Goal: Navigation & Orientation: Find specific page/section

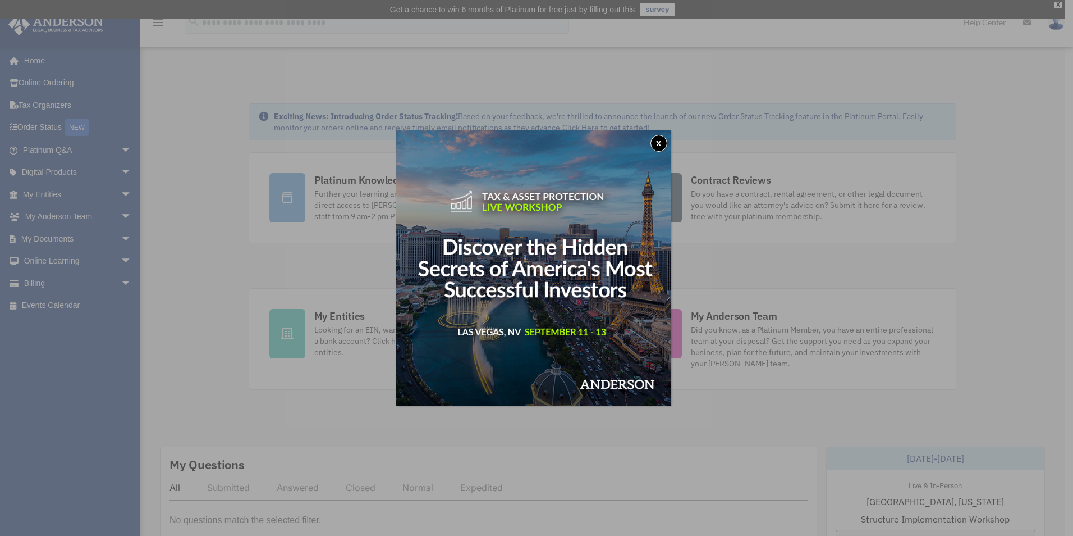
click at [662, 143] on button "x" at bounding box center [659, 143] width 17 height 17
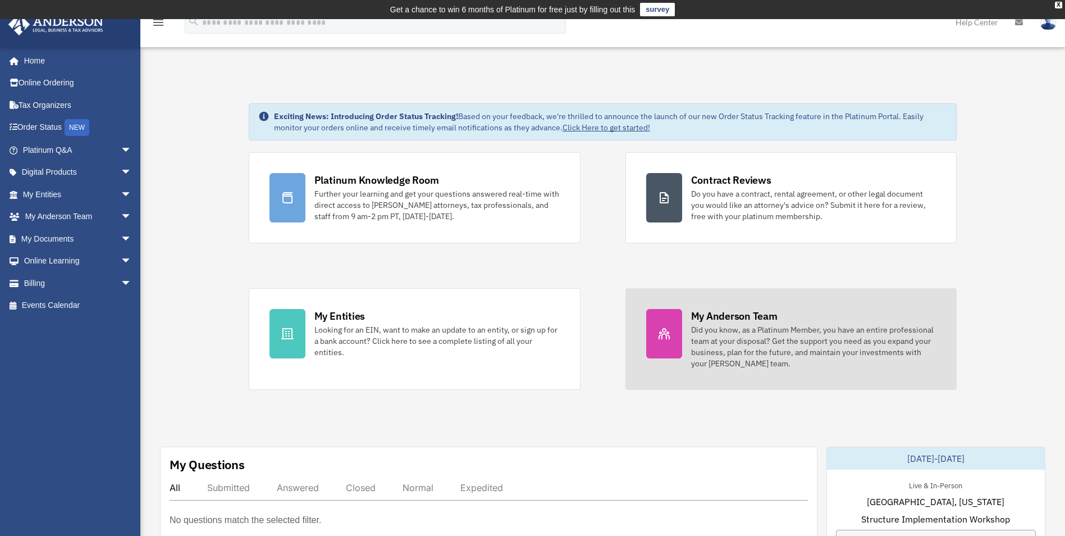
click at [740, 337] on div "Did you know, as a Platinum Member, you have an entire professional team at you…" at bounding box center [813, 346] width 245 height 45
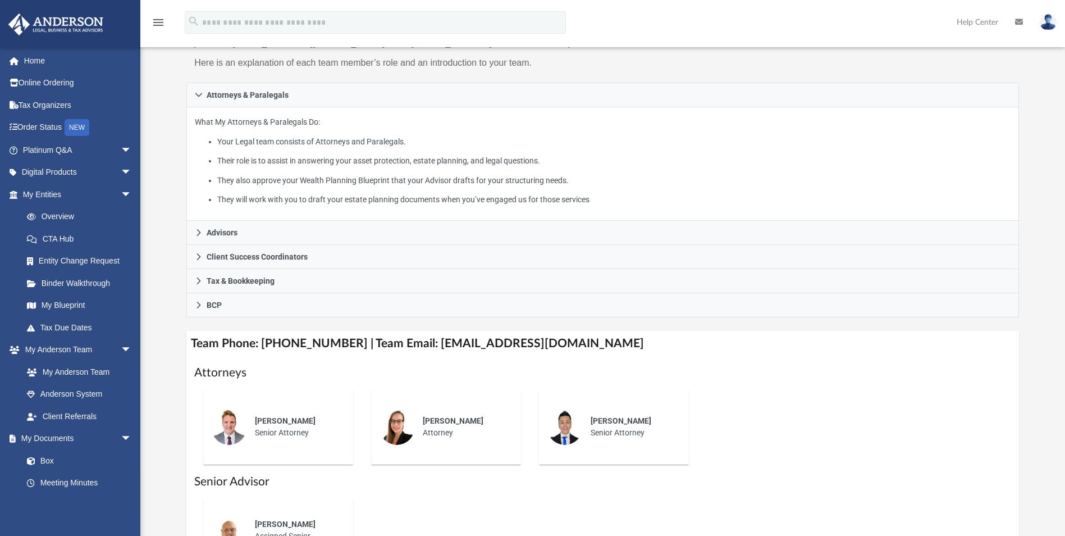
scroll to position [281, 0]
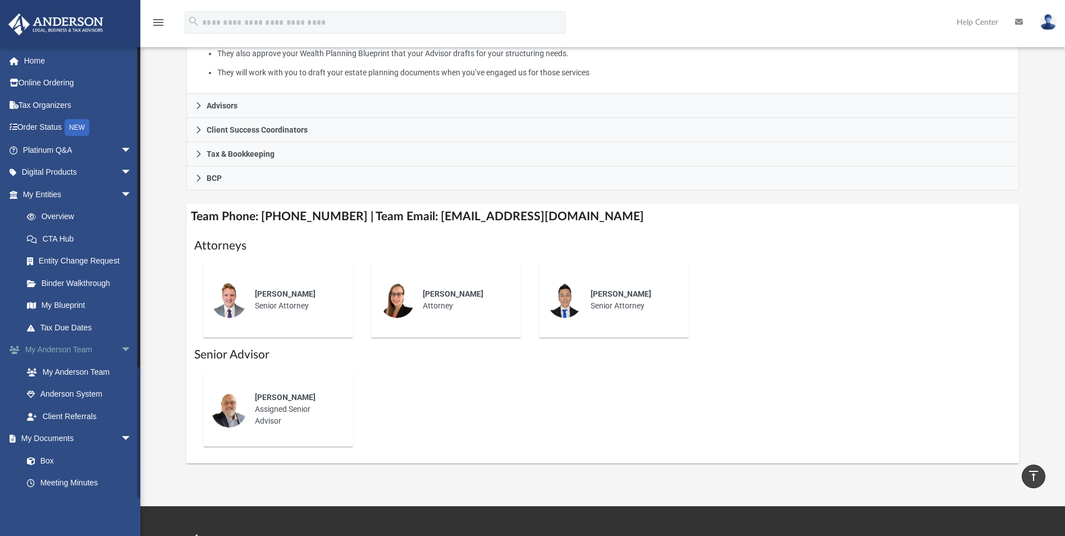
click at [121, 346] on span "arrow_drop_down" at bounding box center [132, 350] width 22 height 23
click at [121, 346] on span "arrow_drop_up" at bounding box center [132, 350] width 22 height 23
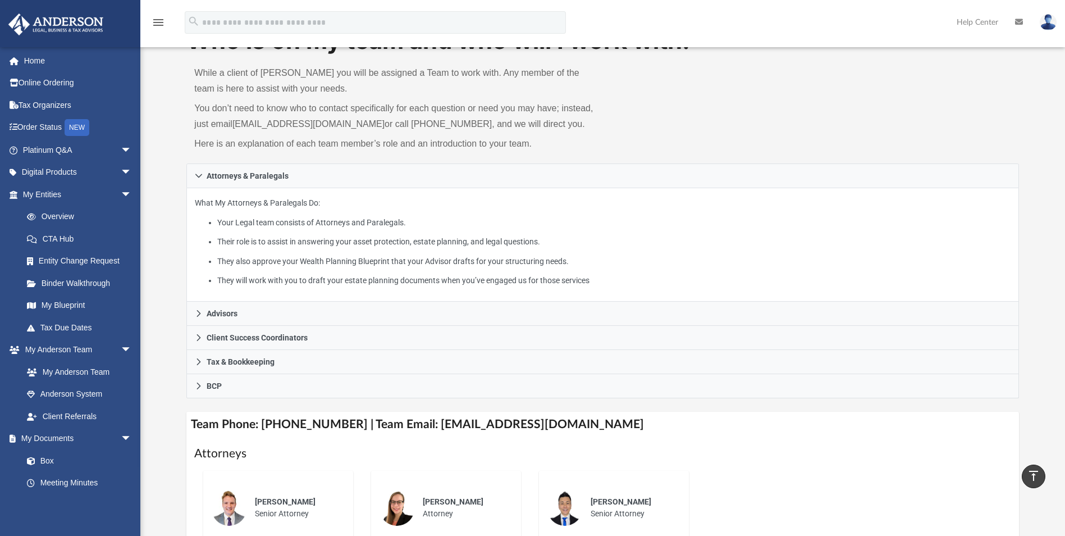
scroll to position [0, 0]
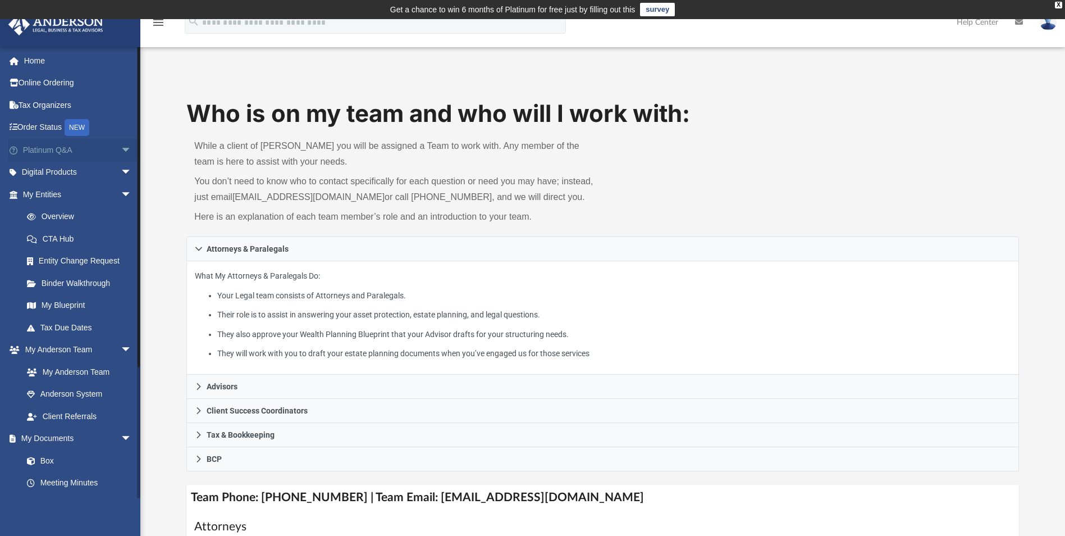
click at [121, 148] on span "arrow_drop_down" at bounding box center [132, 150] width 22 height 23
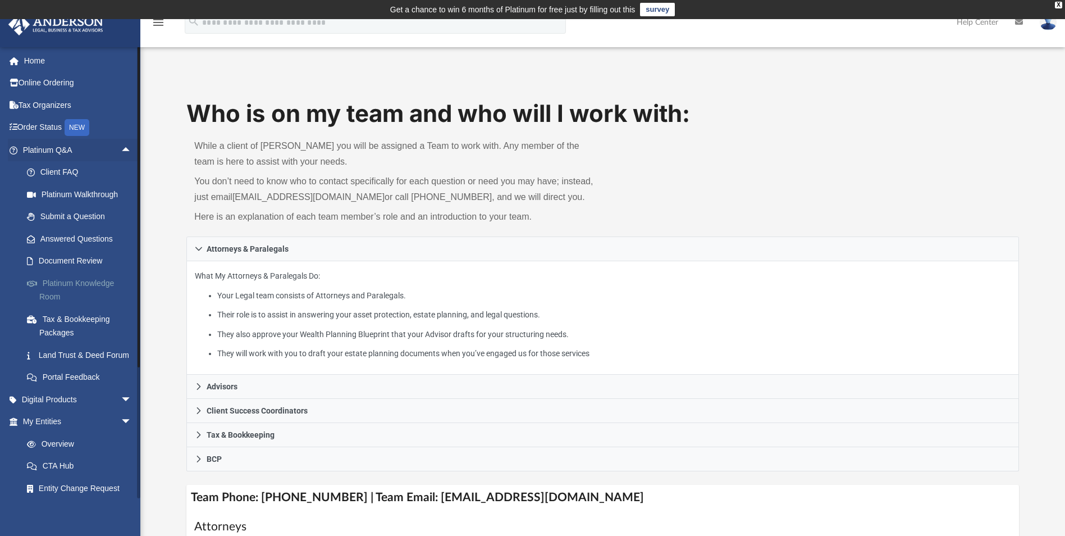
click at [86, 281] on link "Platinum Knowledge Room" at bounding box center [82, 290] width 133 height 36
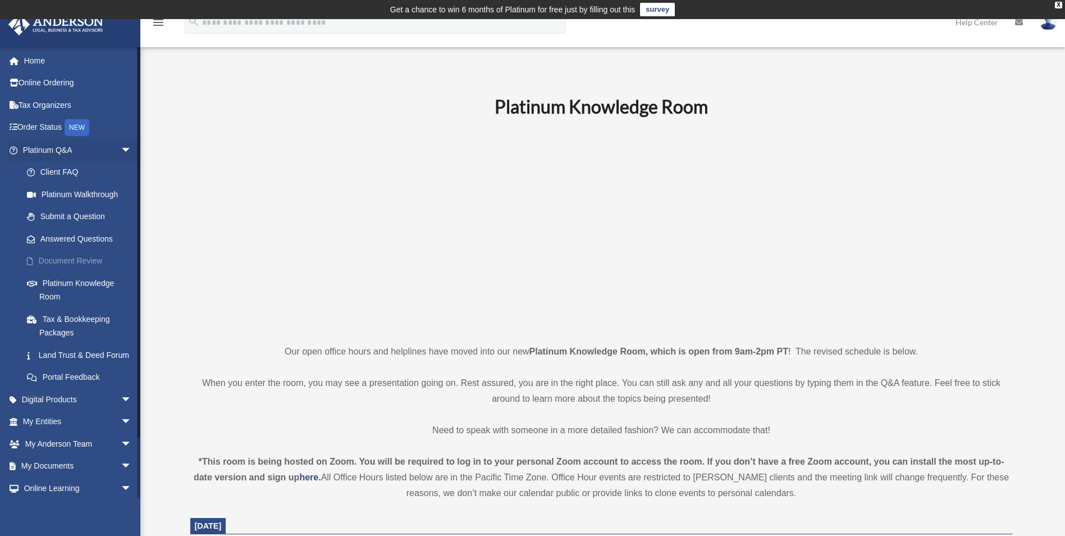
click at [75, 260] on link "Document Review" at bounding box center [82, 261] width 133 height 22
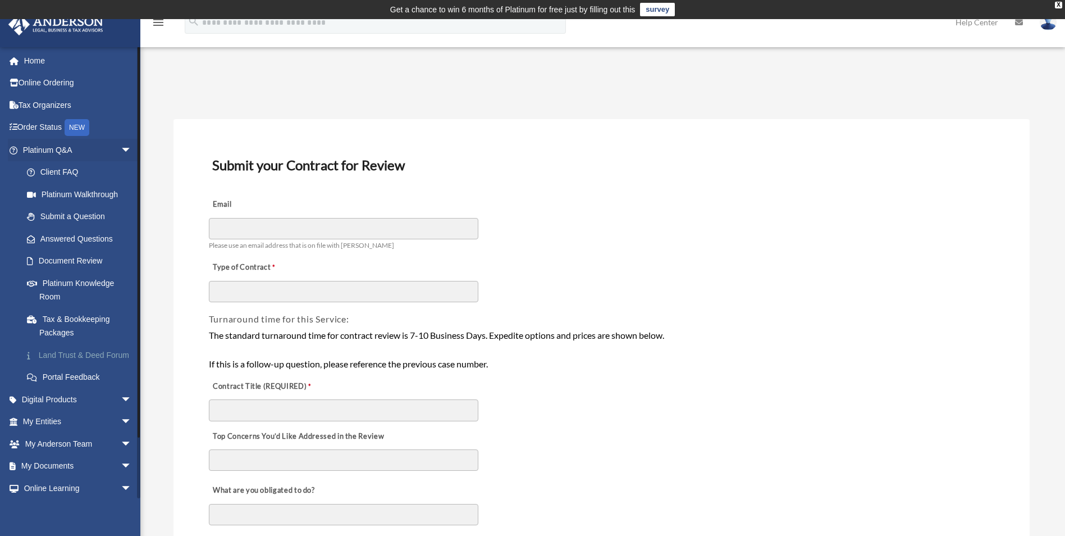
click at [86, 354] on link "Land Trust & Deed Forum" at bounding box center [82, 355] width 133 height 22
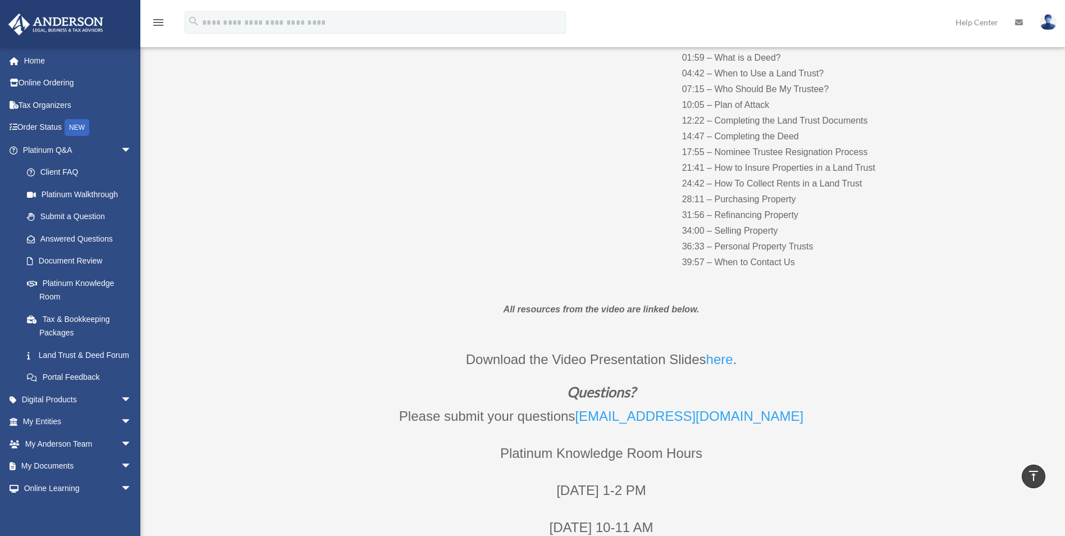
scroll to position [225, 0]
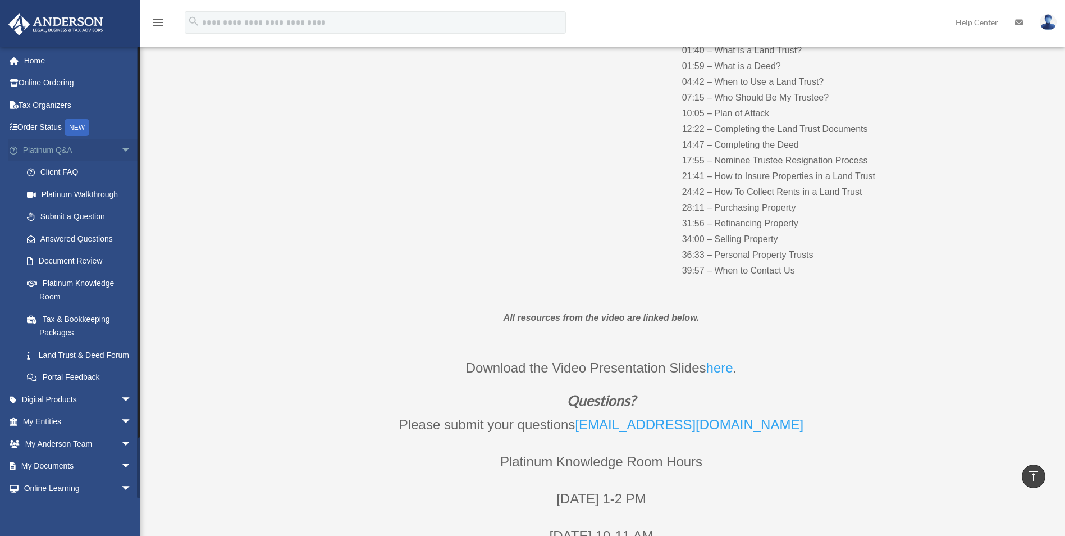
click at [121, 147] on span "arrow_drop_down" at bounding box center [132, 150] width 22 height 23
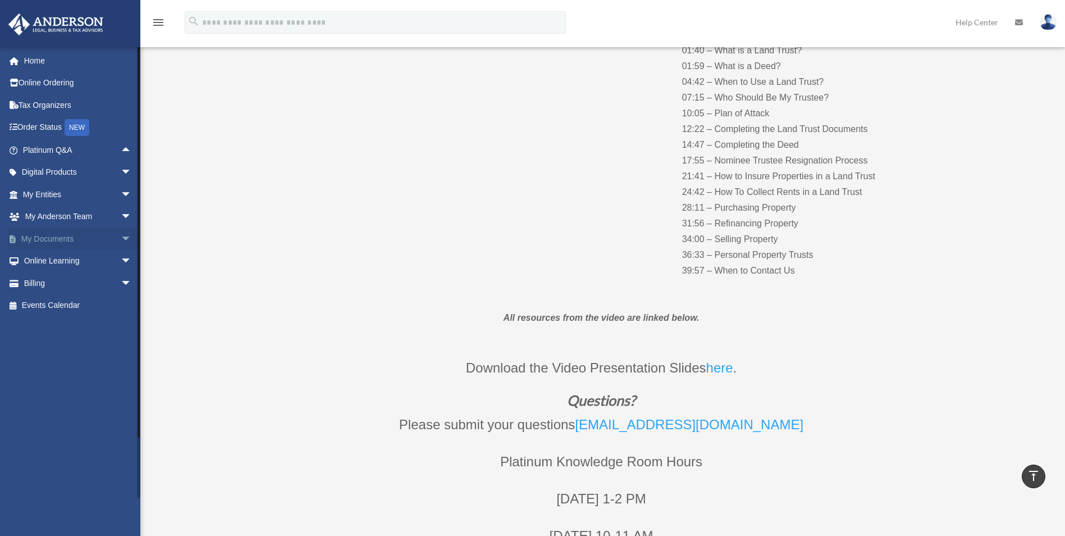
click at [121, 237] on span "arrow_drop_down" at bounding box center [132, 238] width 22 height 23
click at [64, 304] on link "Forms Library" at bounding box center [82, 305] width 133 height 22
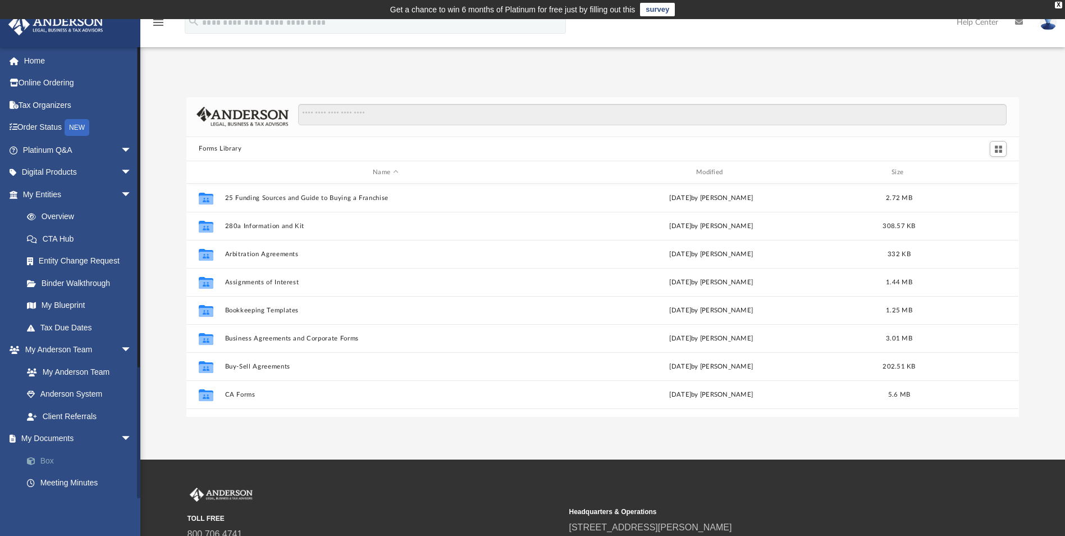
click at [46, 459] on link "Box" at bounding box center [82, 460] width 133 height 22
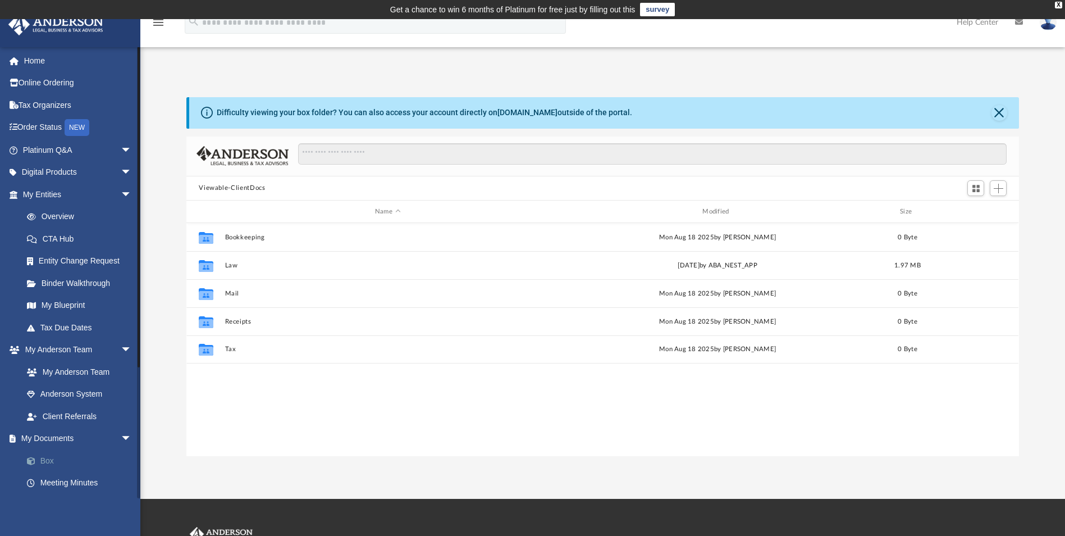
scroll to position [247, 824]
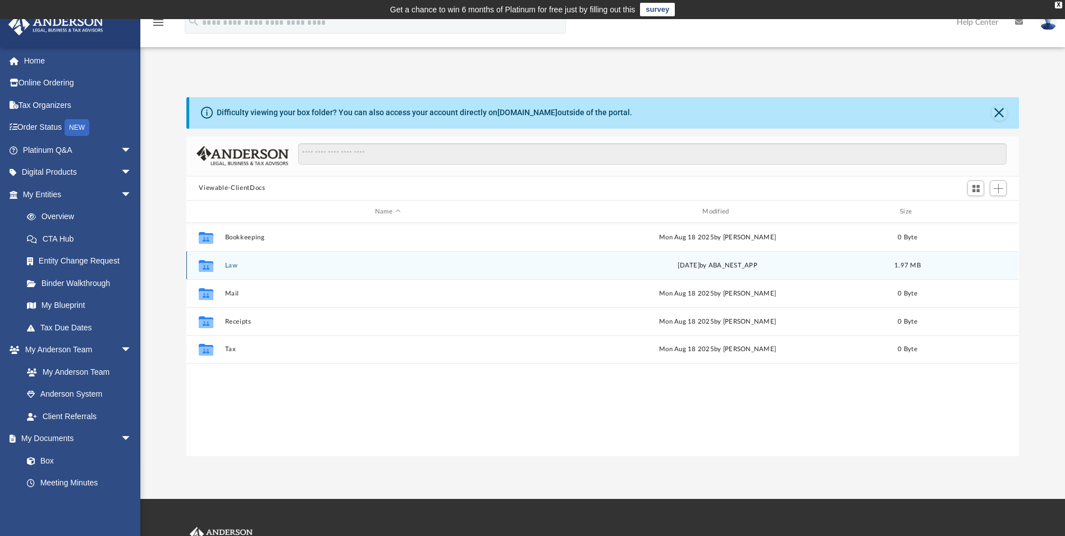
click at [258, 264] on button "Law" at bounding box center [387, 265] width 325 height 7
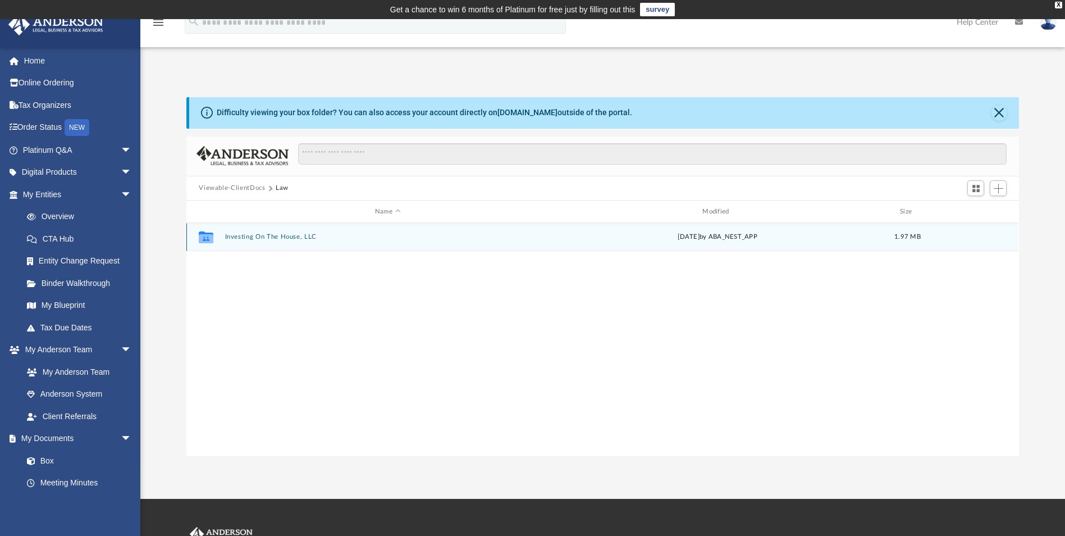
click at [324, 238] on button "Investing On The House, LLC" at bounding box center [387, 237] width 325 height 7
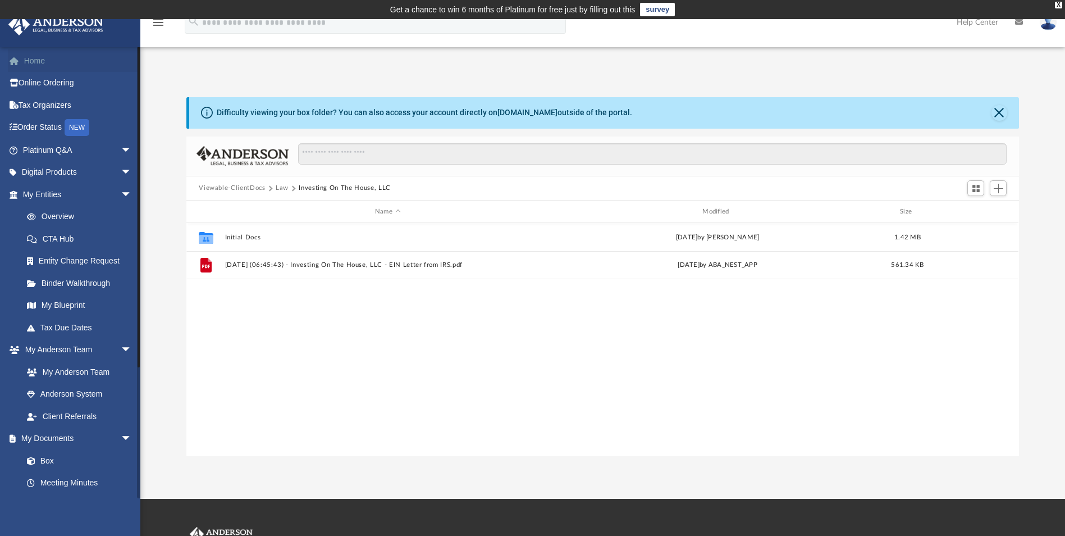
click at [36, 60] on link "Home" at bounding box center [78, 60] width 141 height 22
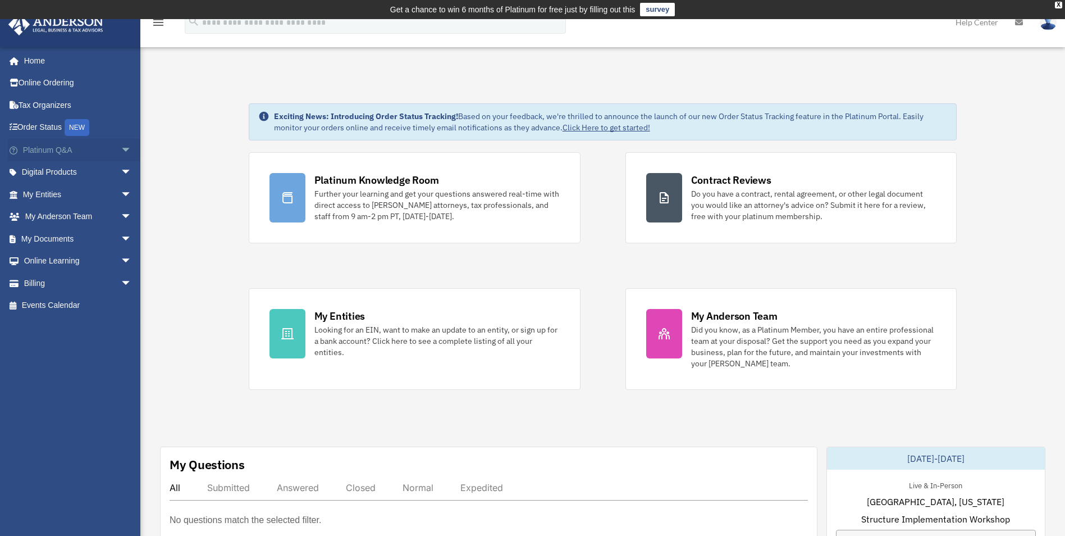
click at [121, 145] on span "arrow_drop_down" at bounding box center [132, 150] width 22 height 23
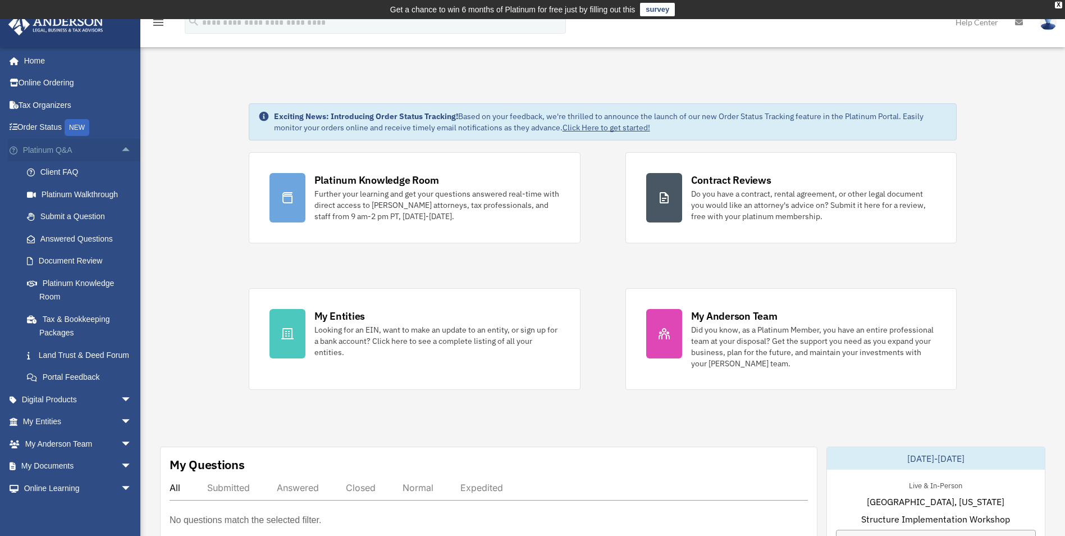
click at [121, 145] on span "arrow_drop_up" at bounding box center [132, 150] width 22 height 23
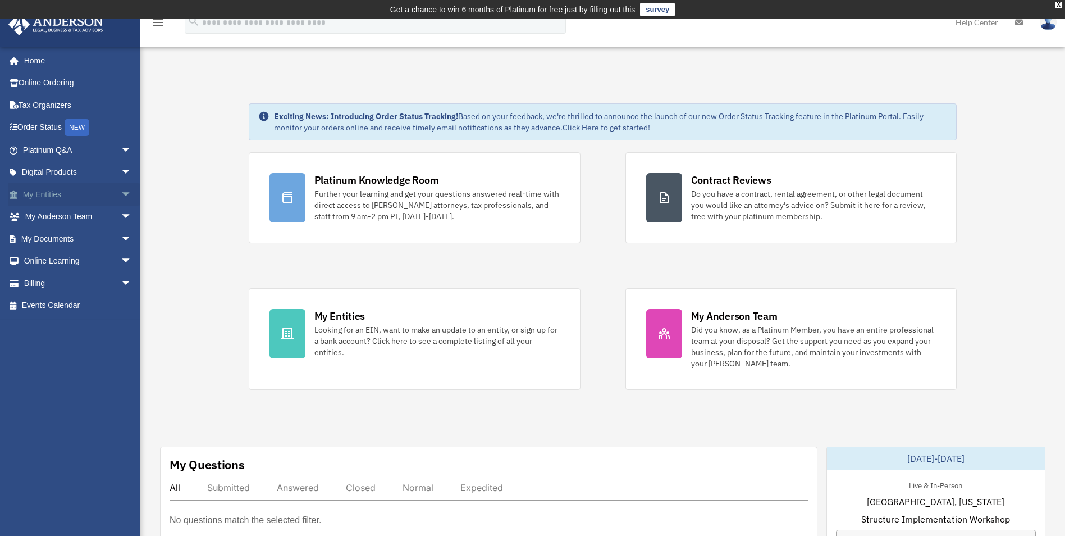
click at [121, 193] on span "arrow_drop_down" at bounding box center [132, 194] width 22 height 23
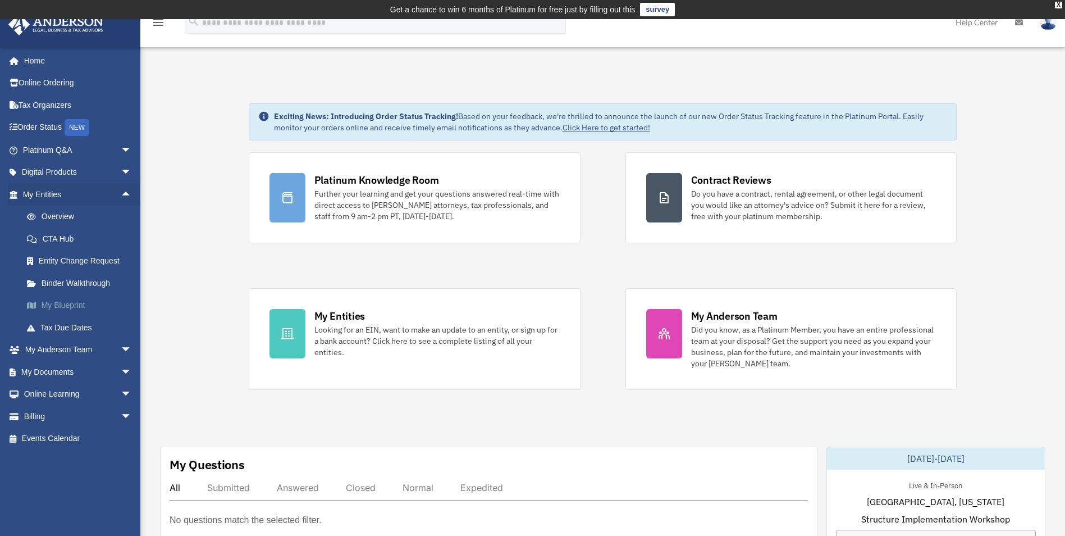
click at [61, 305] on link "My Blueprint" at bounding box center [82, 305] width 133 height 22
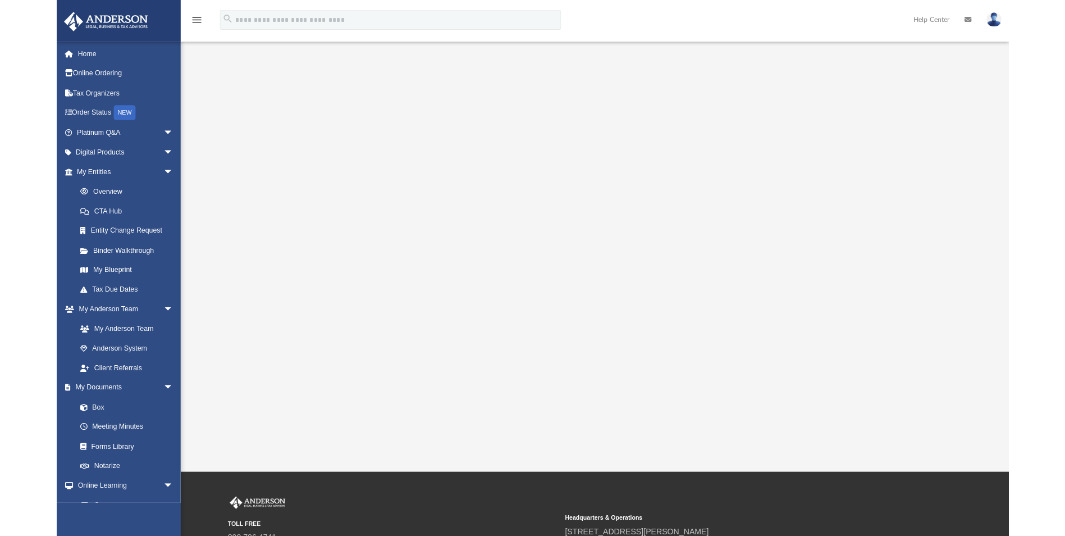
scroll to position [56, 0]
